Goal: Task Accomplishment & Management: Complete application form

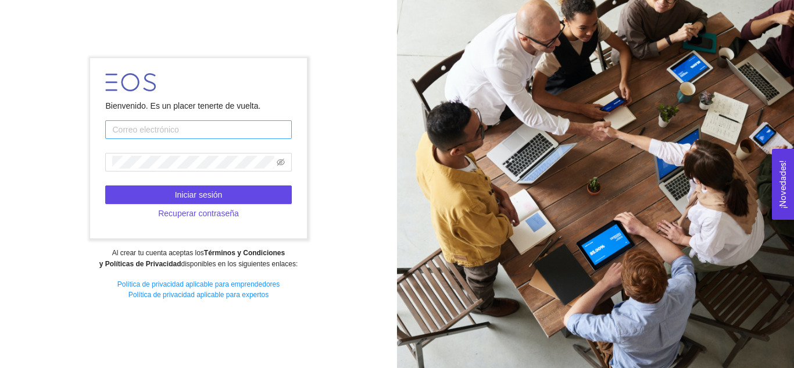
click at [131, 126] on input "text" at bounding box center [198, 129] width 186 height 19
type input "[PERSON_NAME][EMAIL_ADDRESS][PERSON_NAME][PERSON_NAME][DOMAIN_NAME]"
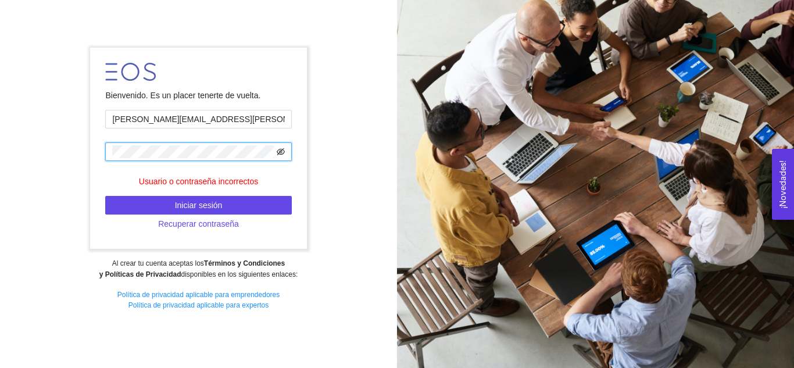
click at [284, 153] on icon "eye-invisible" at bounding box center [281, 151] width 8 height 7
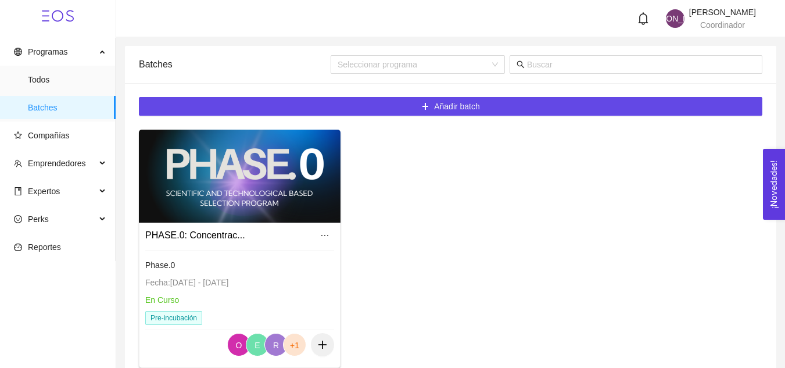
click at [230, 177] on div at bounding box center [240, 176] width 202 height 93
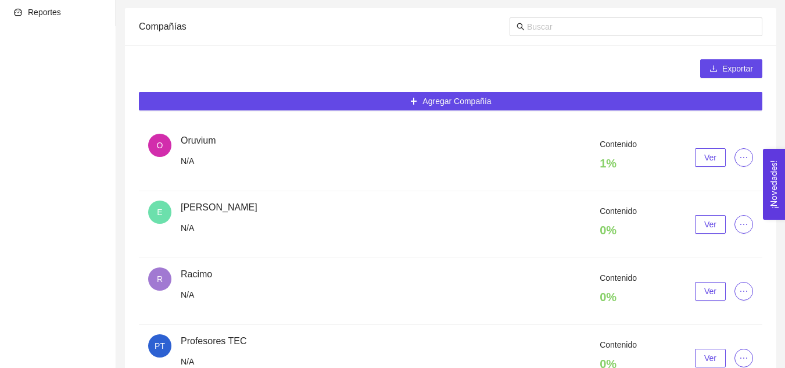
scroll to position [241, 0]
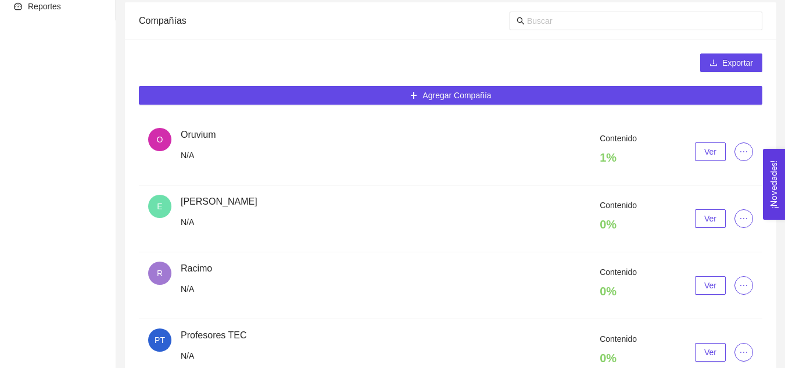
click at [712, 149] on span "Ver" at bounding box center [710, 151] width 12 height 13
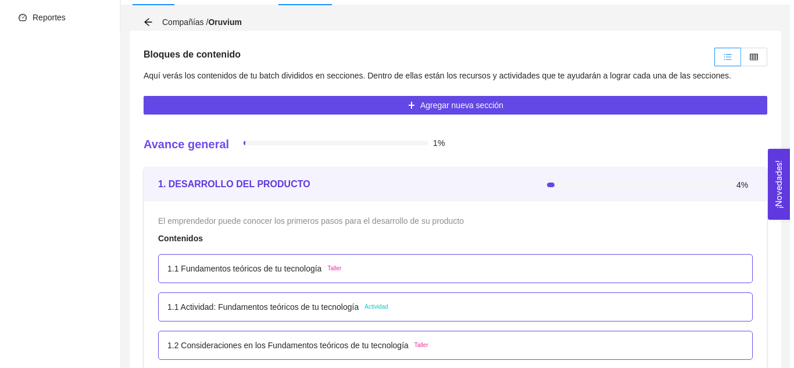
scroll to position [261, 0]
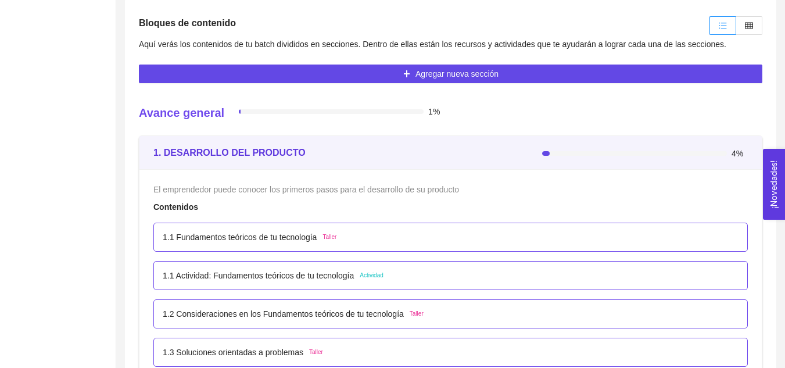
click at [258, 237] on p "1.1 Fundamentos teóricos de tu tecnología" at bounding box center [240, 237] width 154 height 13
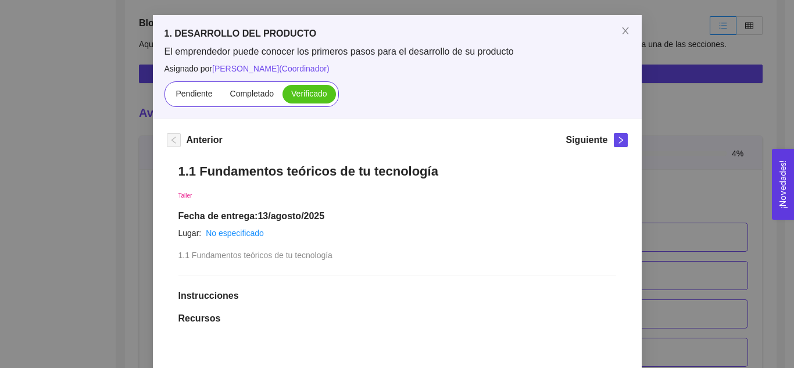
scroll to position [56, 0]
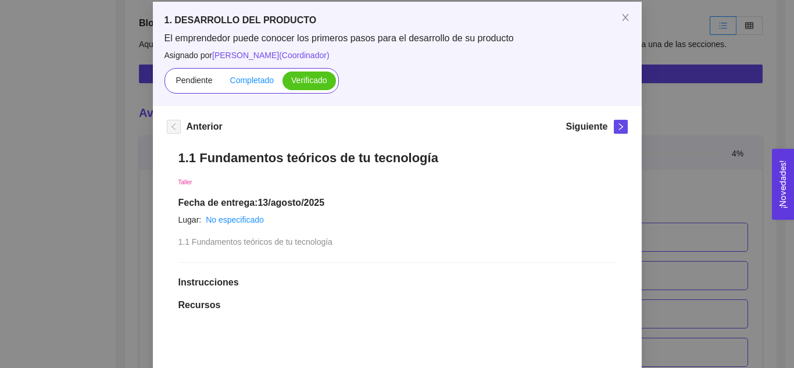
click at [242, 84] on span "Completado" at bounding box center [252, 80] width 44 height 9
click at [221, 83] on input "Completado" at bounding box center [221, 83] width 0 height 0
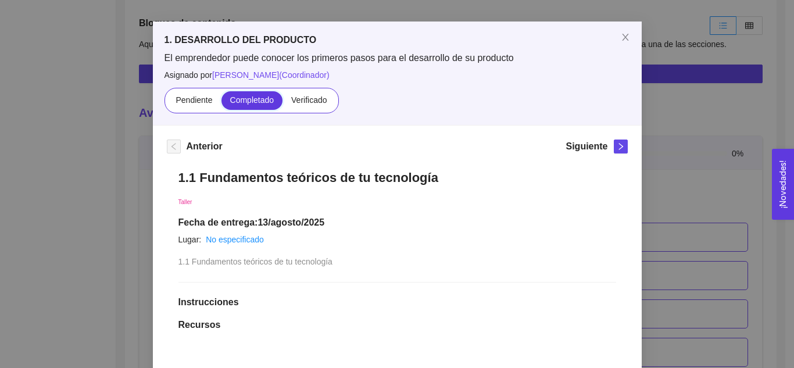
scroll to position [0, 0]
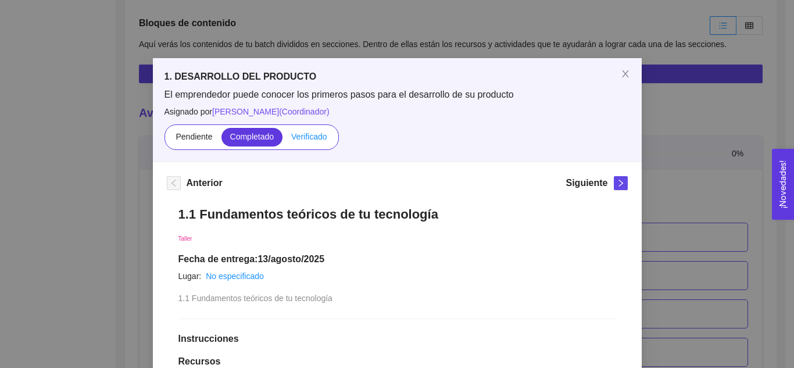
click at [306, 133] on span "Verificado" at bounding box center [308, 136] width 35 height 9
click at [282, 139] on input "Verificado" at bounding box center [282, 139] width 0 height 0
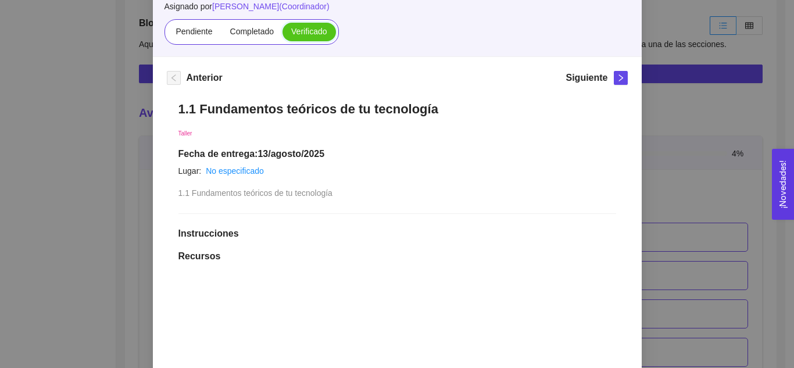
scroll to position [105, 0]
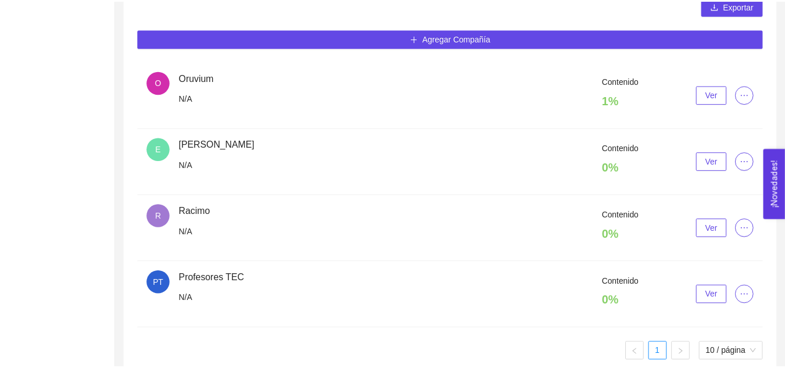
scroll to position [241, 0]
